Goal: Task Accomplishment & Management: Manage account settings

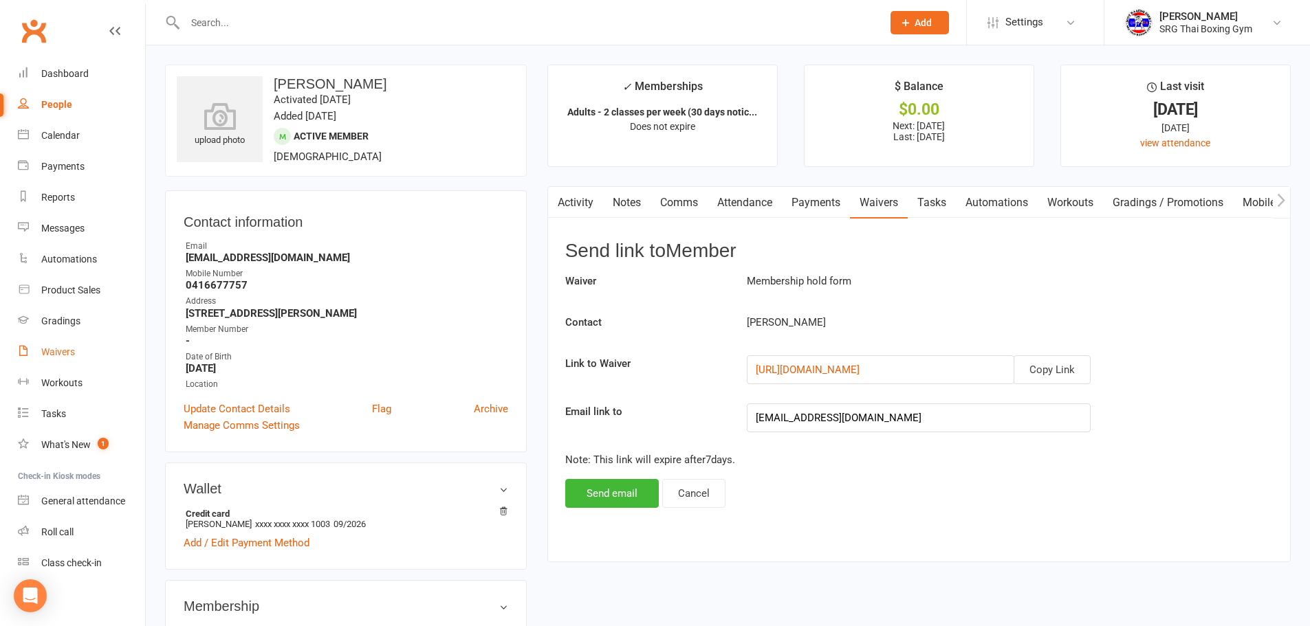
click at [74, 345] on link "Waivers" at bounding box center [81, 352] width 127 height 31
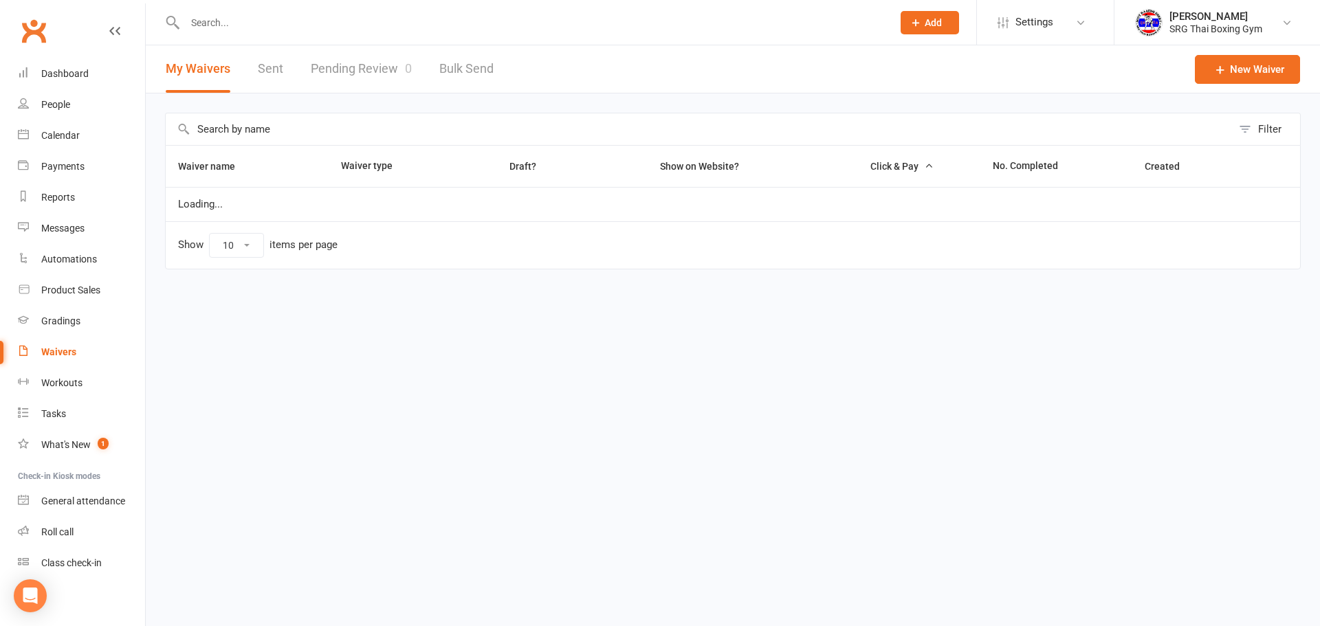
click at [359, 65] on link "Pending Review 0" at bounding box center [361, 68] width 101 height 47
select select "100"
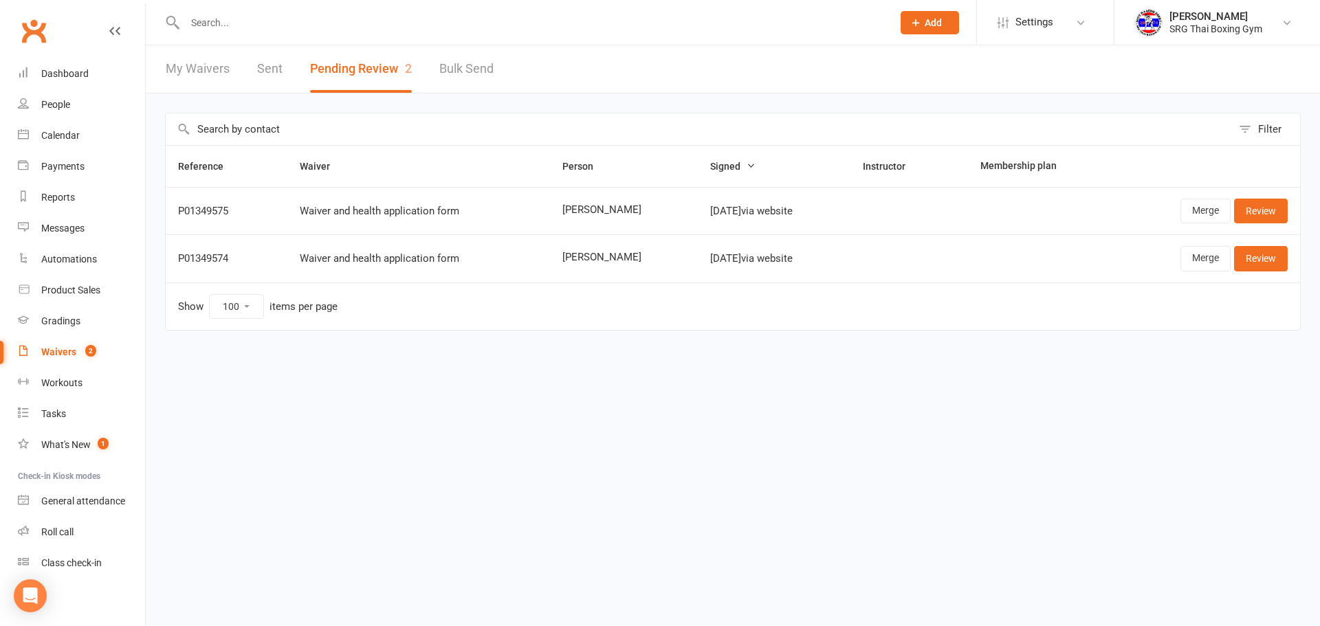
click at [1283, 235] on td "Merge Review" at bounding box center [1206, 257] width 188 height 47
click at [1283, 218] on link "Review" at bounding box center [1261, 211] width 54 height 25
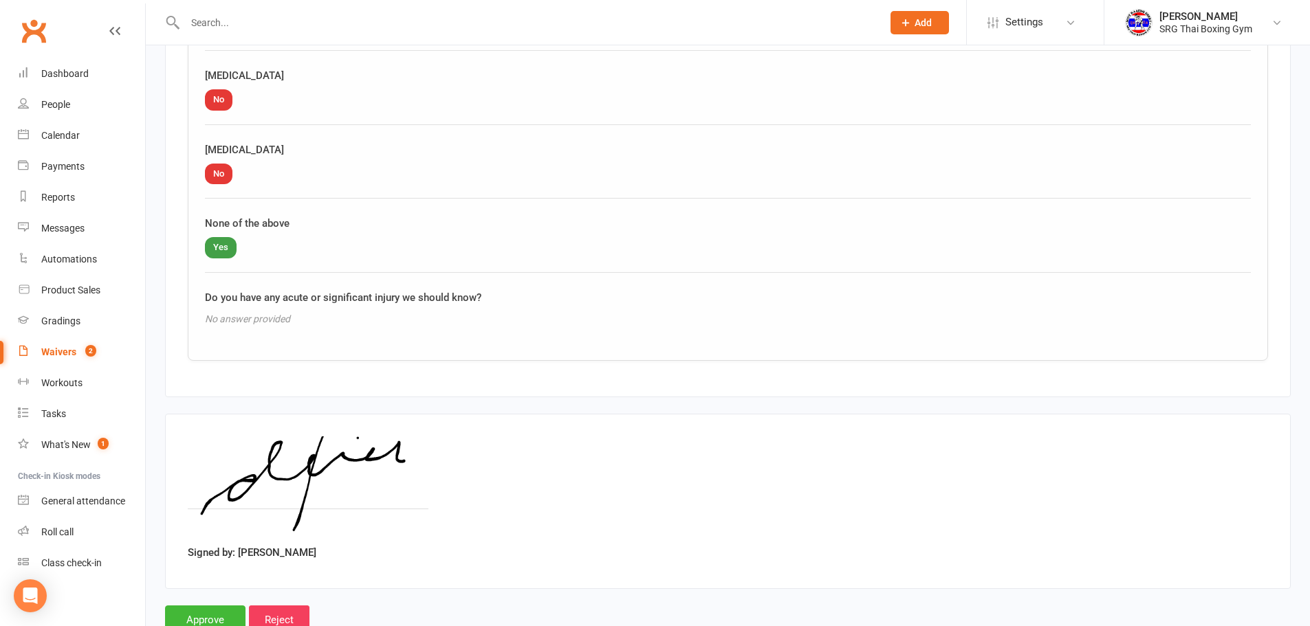
scroll to position [1645, 0]
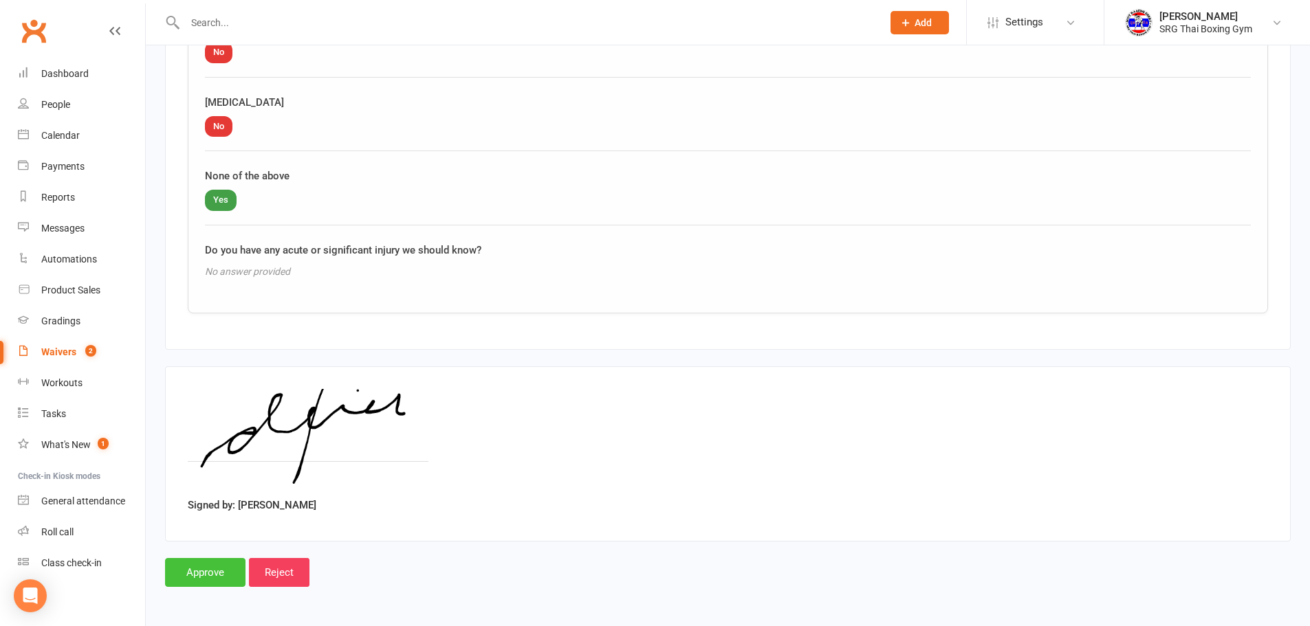
click at [198, 579] on input "Approve" at bounding box center [205, 572] width 80 height 29
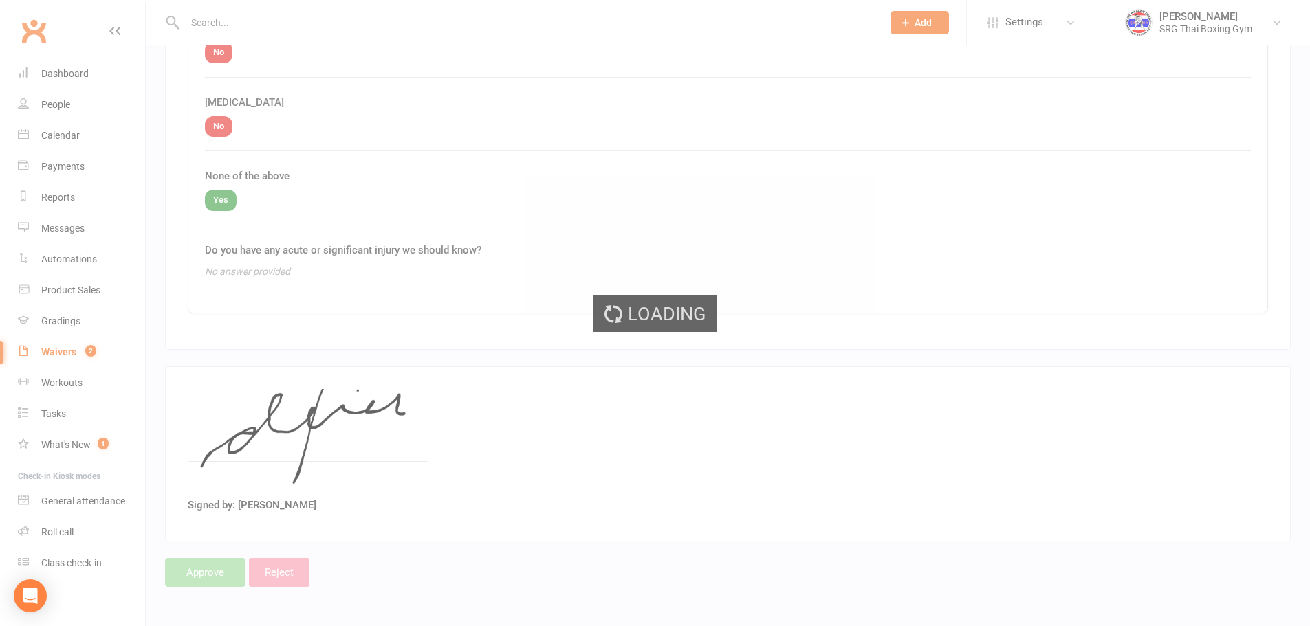
select select "100"
